Goal: Information Seeking & Learning: Check status

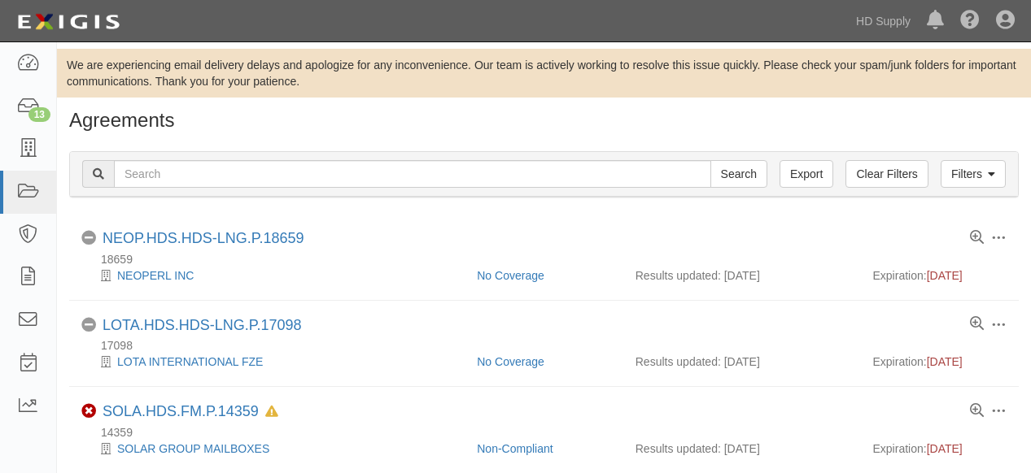
click at [193, 173] on input "text" at bounding box center [412, 174] width 597 height 28
type input "ainsworth"
click at [741, 173] on input "Search" at bounding box center [738, 174] width 57 height 28
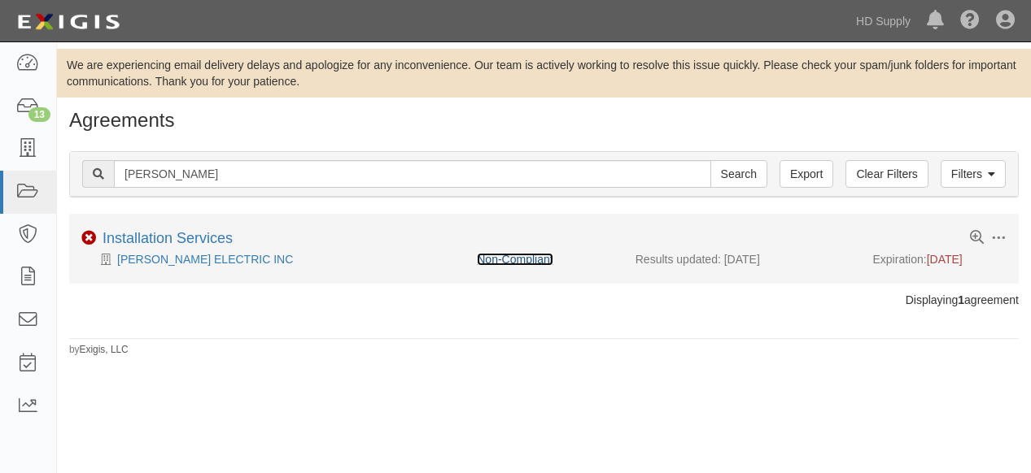
click at [504, 260] on link "Non-Compliant" at bounding box center [515, 259] width 76 height 13
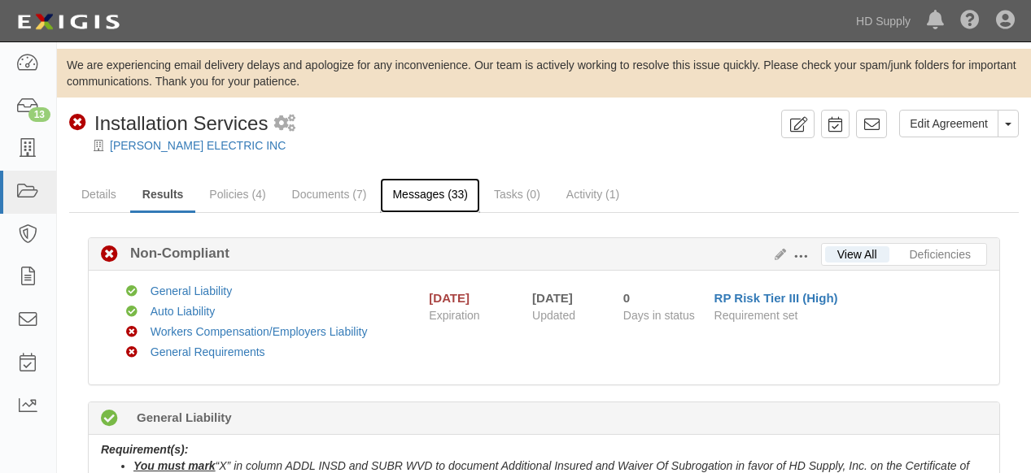
click at [457, 189] on link "Messages (33)" at bounding box center [430, 195] width 100 height 35
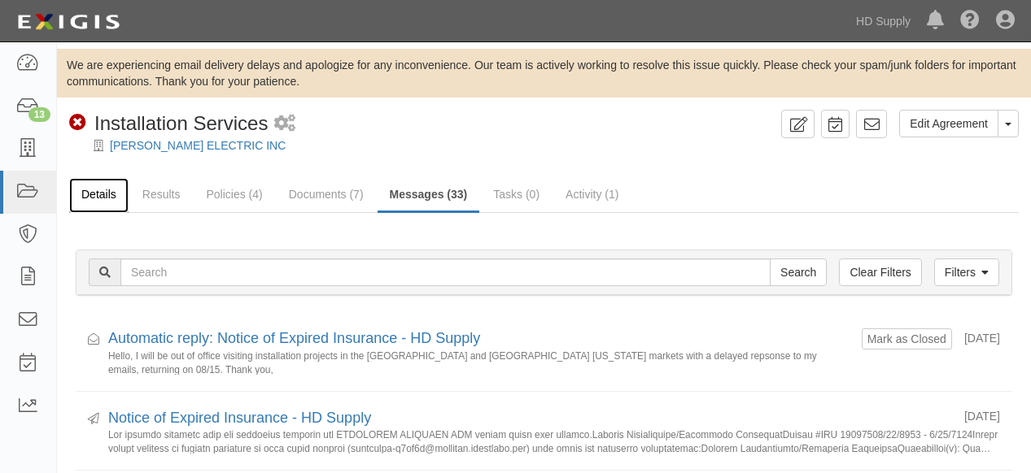
click at [99, 194] on link "Details" at bounding box center [98, 195] width 59 height 35
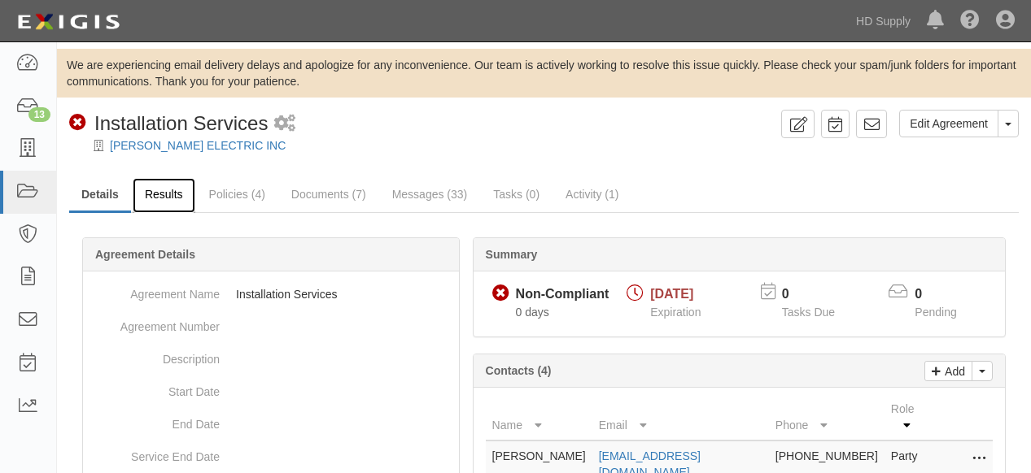
click at [172, 192] on link "Results" at bounding box center [164, 195] width 63 height 35
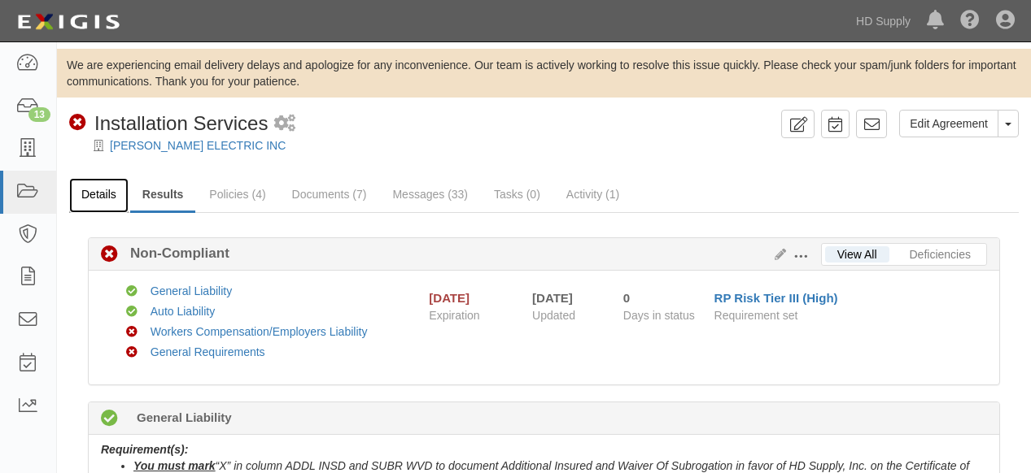
click at [104, 196] on link "Details" at bounding box center [98, 195] width 59 height 35
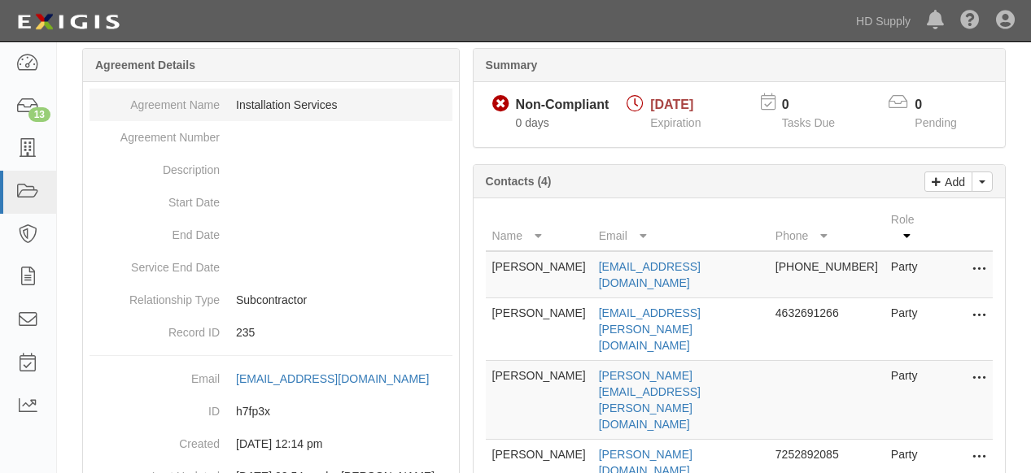
scroll to position [271, 0]
